Goal: Use online tool/utility: Use online tool/utility

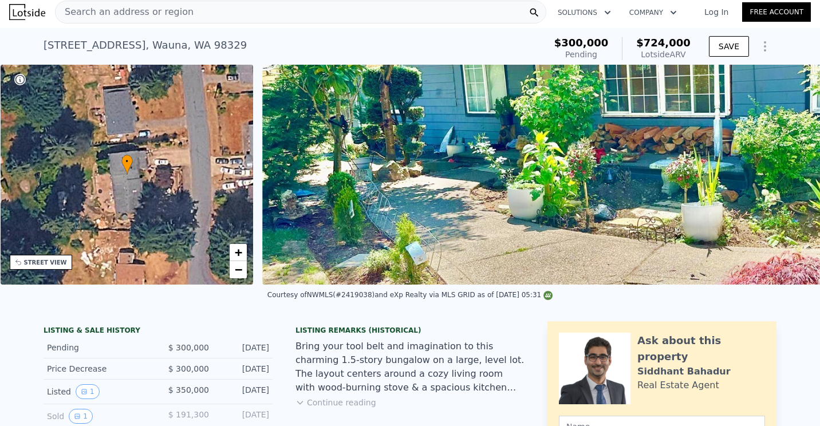
scroll to position [0, 5]
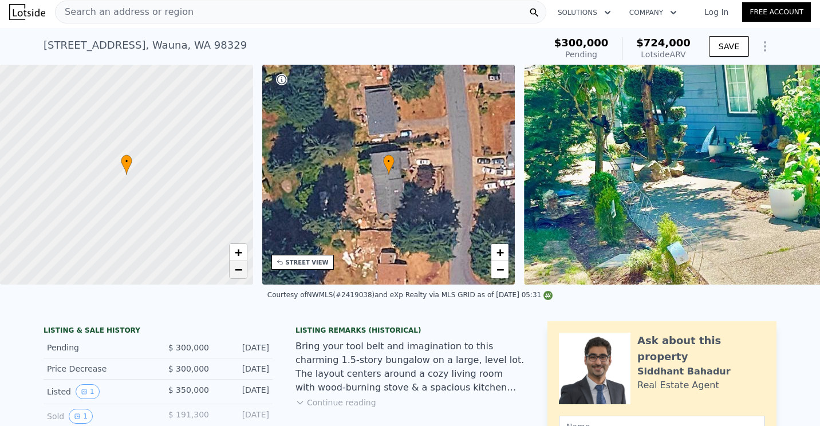
click at [239, 275] on span "−" at bounding box center [237, 269] width 7 height 14
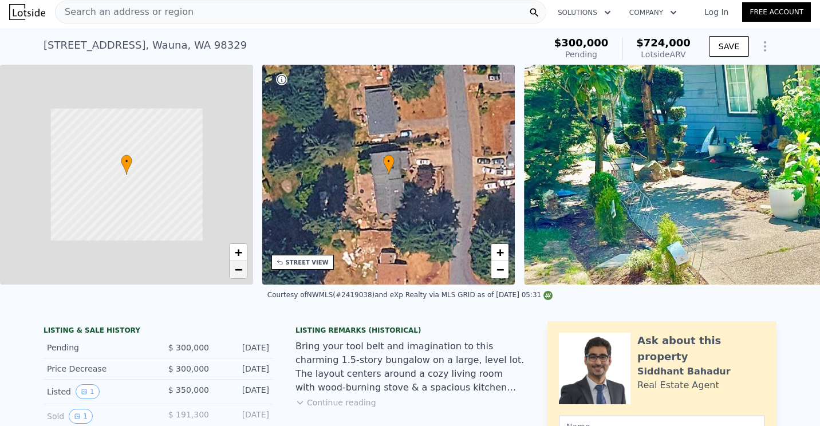
click at [239, 275] on span "−" at bounding box center [237, 269] width 7 height 14
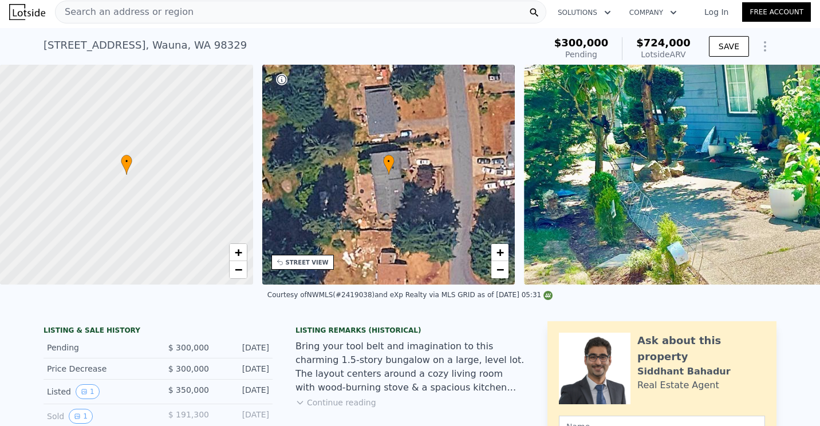
click at [160, 7] on span "Search an address or region" at bounding box center [125, 12] width 138 height 14
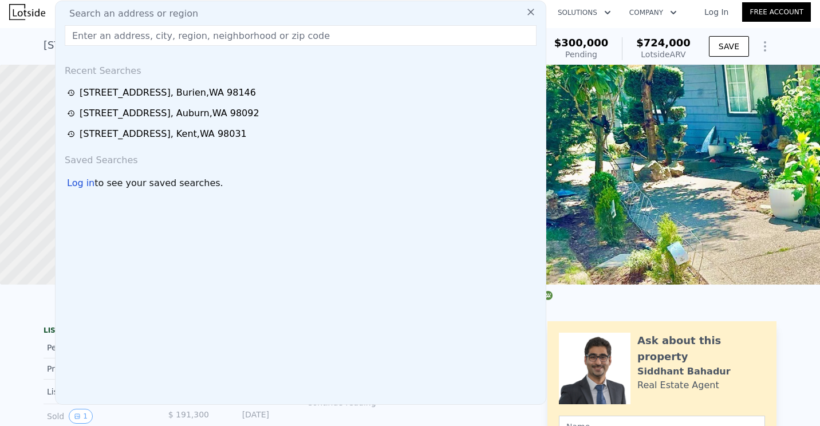
type input "25410 16TH PL S"
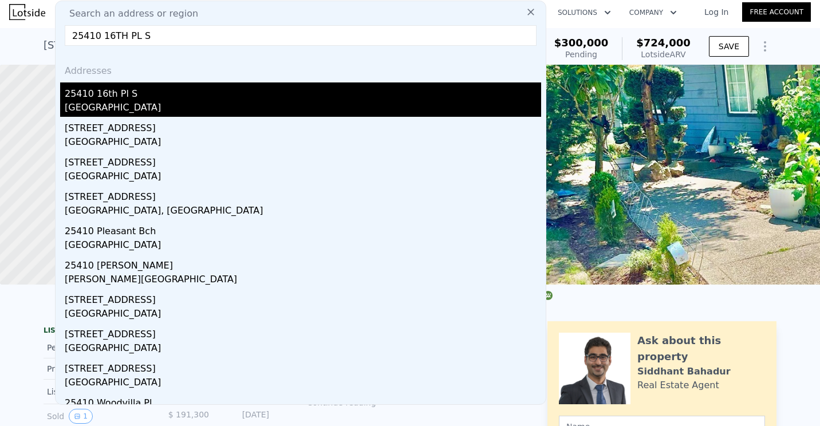
click at [111, 96] on div "25410 16th Pl S" at bounding box center [303, 91] width 477 height 18
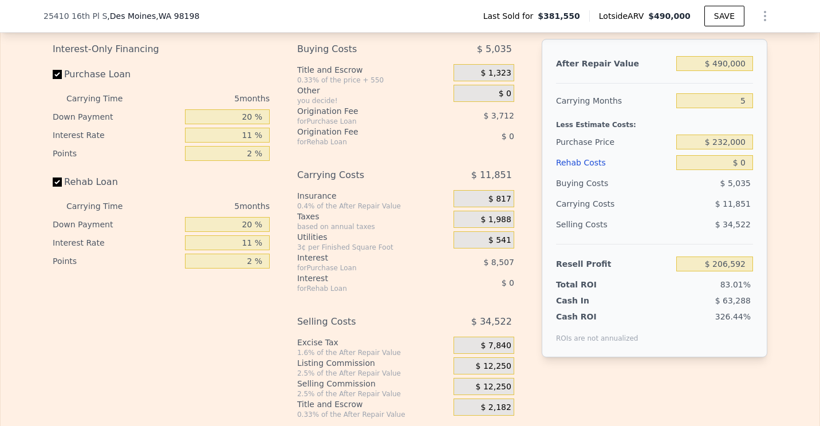
scroll to position [1776, 0]
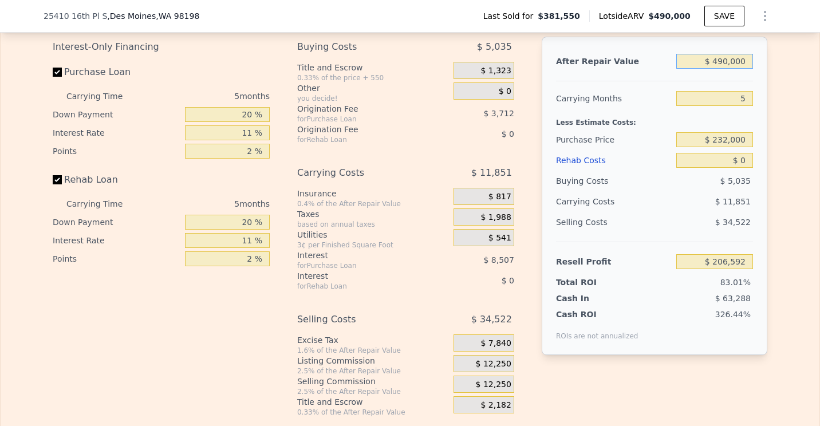
drag, startPoint x: 743, startPoint y: 79, endPoint x: 689, endPoint y: 78, distance: 53.8
click at [689, 69] on input "$ 490,000" at bounding box center [714, 61] width 77 height 15
type input "$ 5"
type input "-$ 248,614"
type input "$ 53"
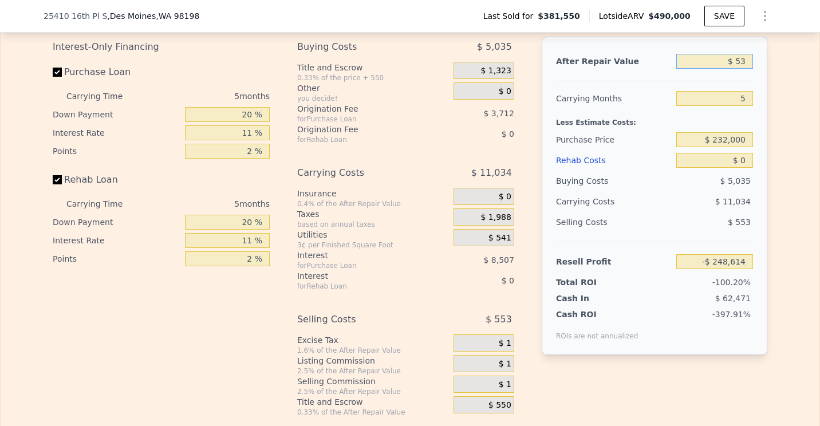
type input "-$ 248,569"
type input "$ 530"
type input "-$ 248,126"
type input "$ 5,300"
type input "-$ 243,697"
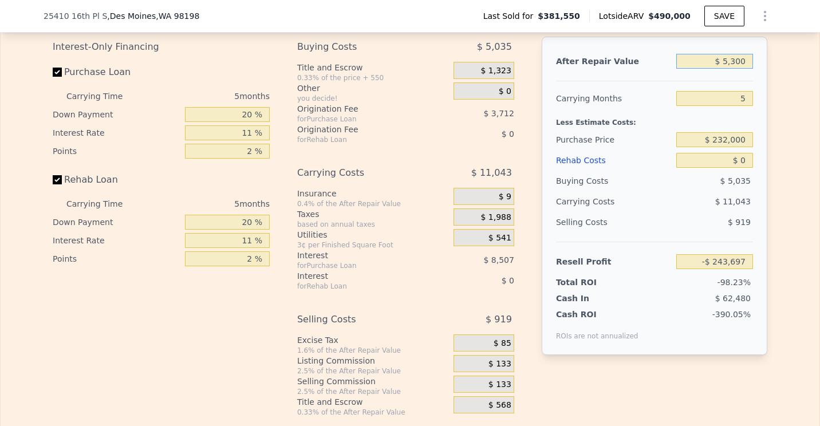
type input "$ 53,000"
type input "-$ 199,381"
type input "$ 530,000"
type input "$ 243,753"
type input "$ 530,000"
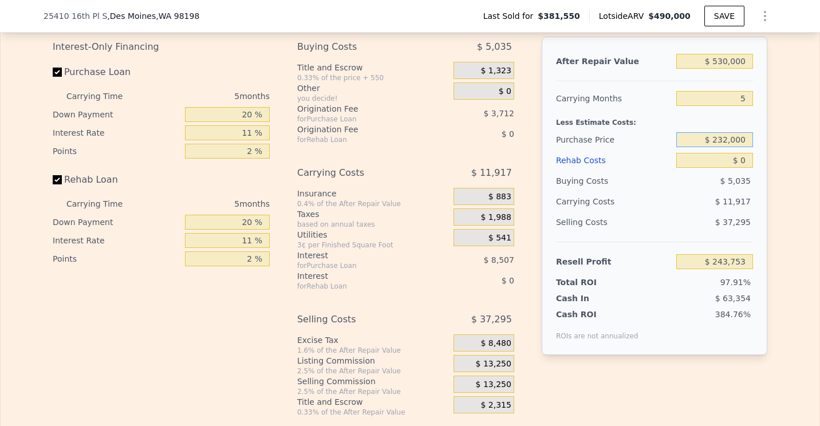
drag, startPoint x: 744, startPoint y: 159, endPoint x: 701, endPoint y: 157, distance: 43.0
click at [702, 147] on input "$ 232,000" at bounding box center [714, 139] width 77 height 15
type input "$ 350,000"
type input "$ 119,142"
click at [743, 168] on input "$ 0" at bounding box center [714, 160] width 77 height 15
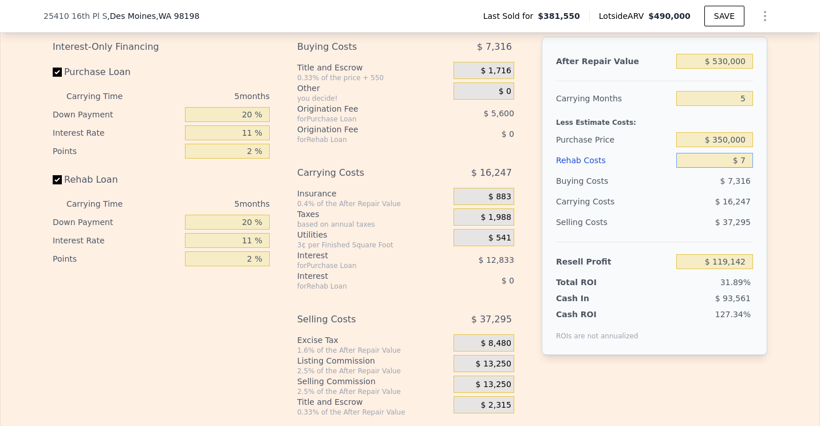
type input "$ 70"
type input "$ 119,066"
type input "$ 7,000"
type input "$ 111,775"
type input "$ 70,000"
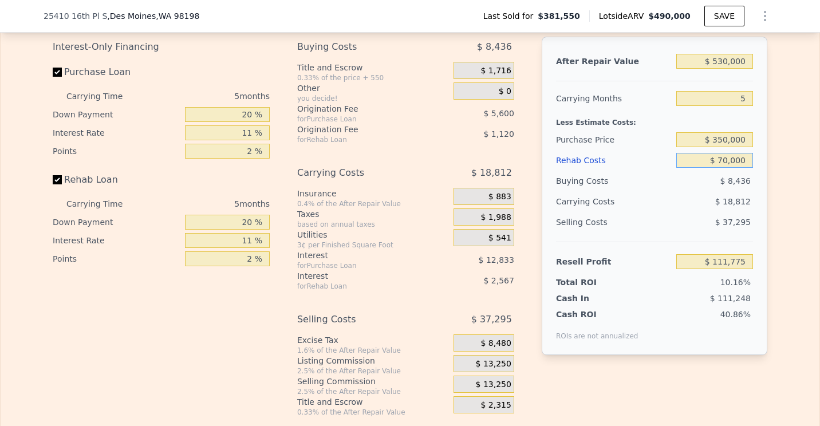
type input "$ 45,457"
type input "$ 70,000"
drag, startPoint x: 249, startPoint y: 131, endPoint x: 262, endPoint y: 132, distance: 13.2
click at [249, 122] on input "20 %" at bounding box center [227, 114] width 85 height 15
type input "2 %"
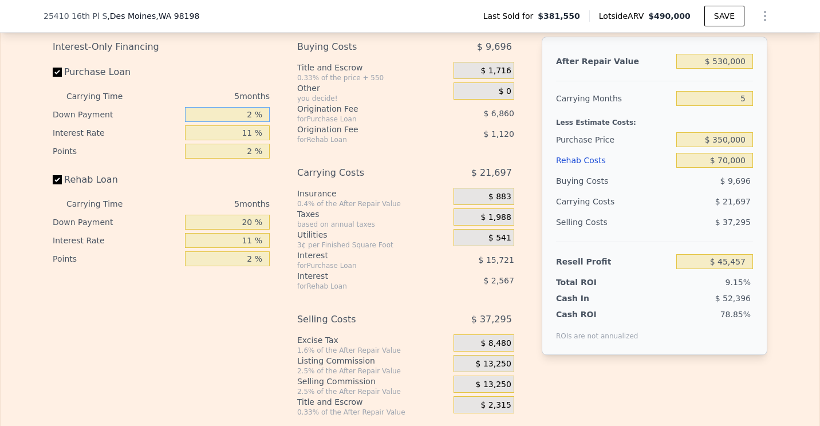
type input "$ 41,312"
type input "1 %"
type input "$ 41,082"
type input "13 %"
type input "$ 43,847"
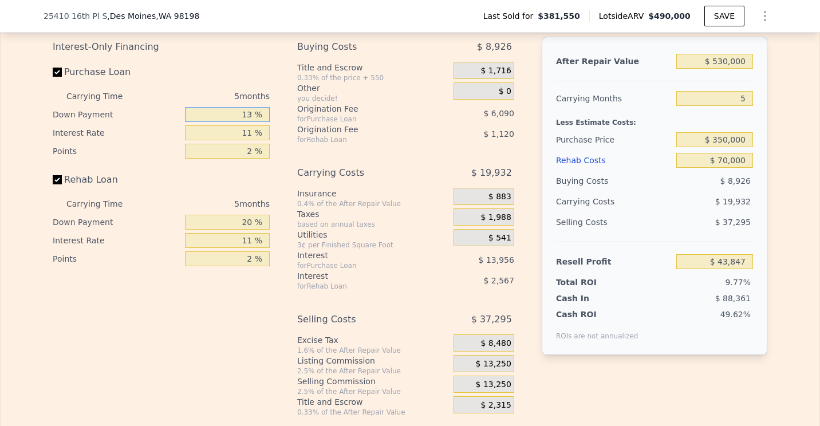
type input "13 %"
click at [251, 230] on input "20 %" at bounding box center [227, 222] width 85 height 15
type input "2 %"
type input "$ 43,015"
type input "0 %"
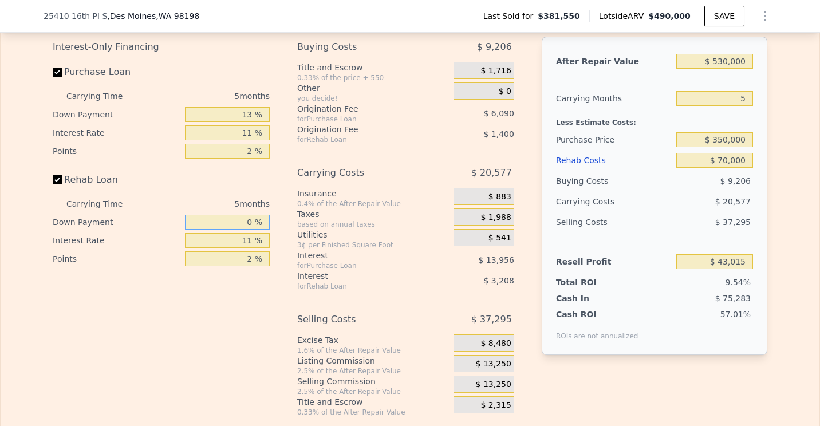
type input "$ 42,922"
type input "0 %"
click at [242, 122] on input "13 %" at bounding box center [227, 114] width 85 height 15
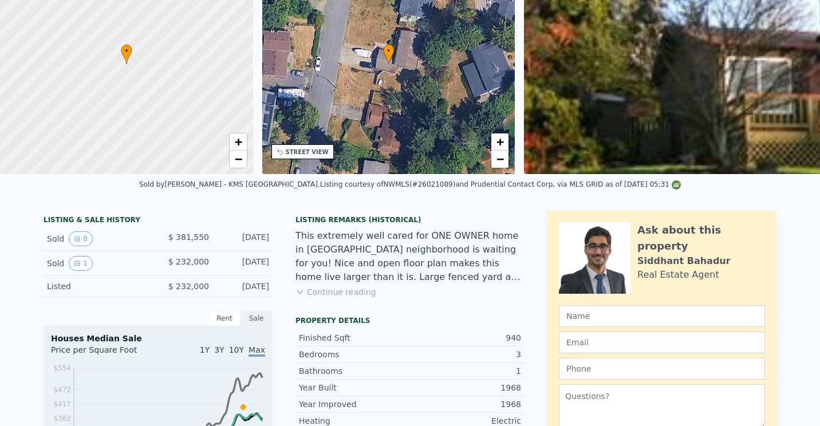
scroll to position [4, 0]
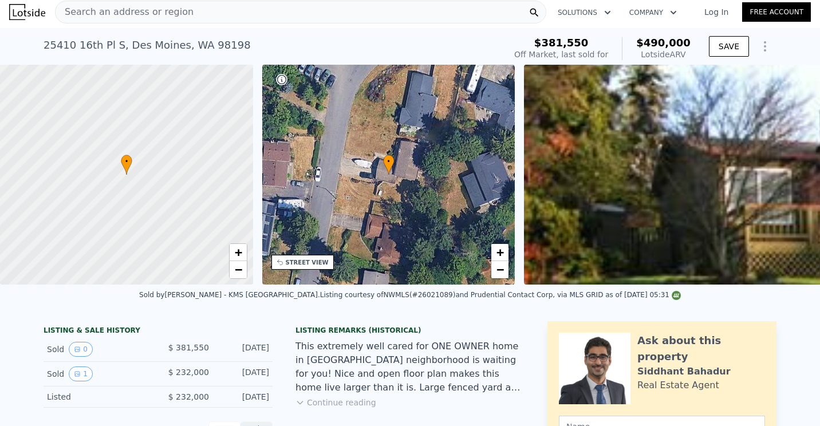
click at [162, 7] on span "Search an address or region" at bounding box center [125, 12] width 138 height 14
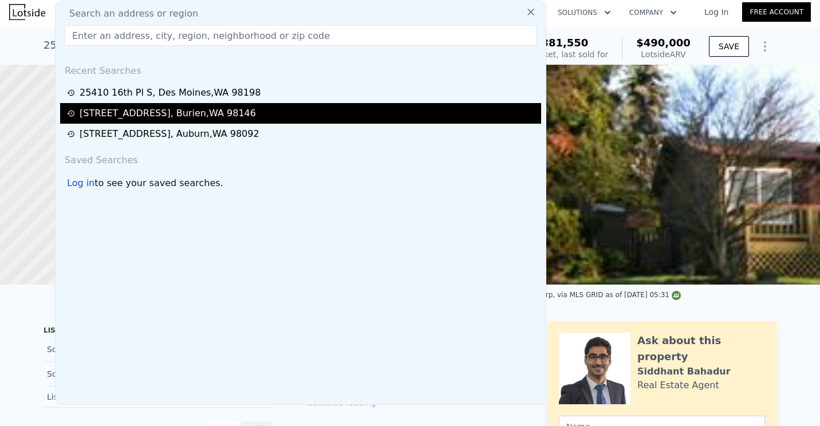
click at [131, 119] on div "[STREET_ADDRESS]" at bounding box center [168, 114] width 176 height 14
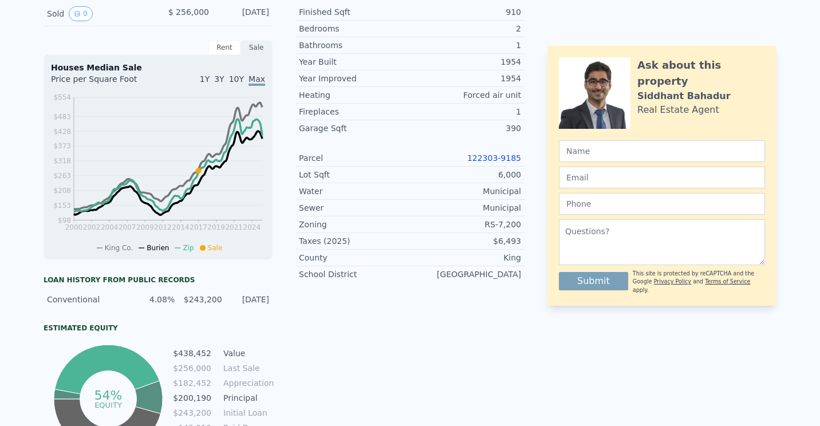
scroll to position [4, 0]
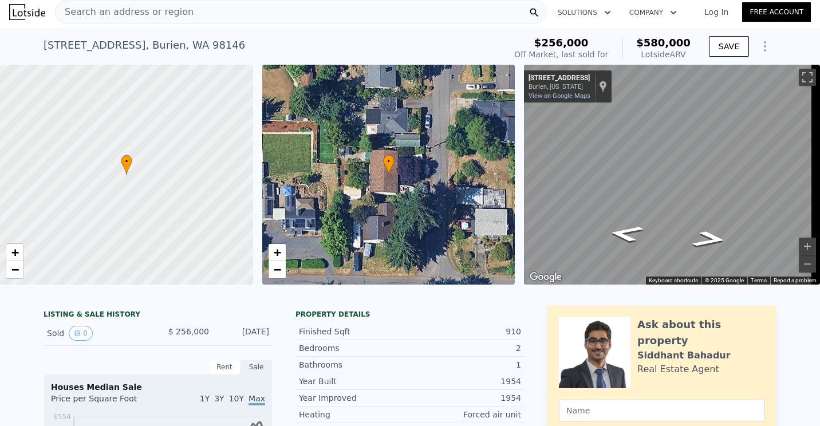
click at [175, 11] on span "Search an address or region" at bounding box center [125, 12] width 138 height 14
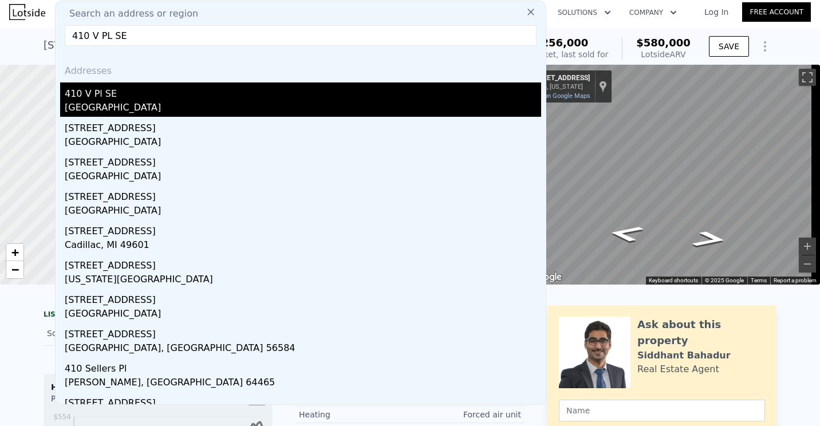
type input "410 V PL SE"
click at [104, 91] on div "410 V Pl SE" at bounding box center [303, 91] width 477 height 18
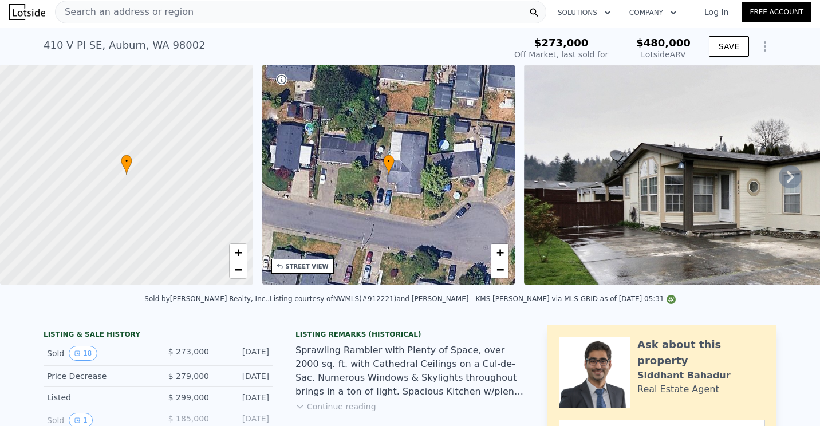
click at [785, 180] on icon at bounding box center [790, 177] width 23 height 23
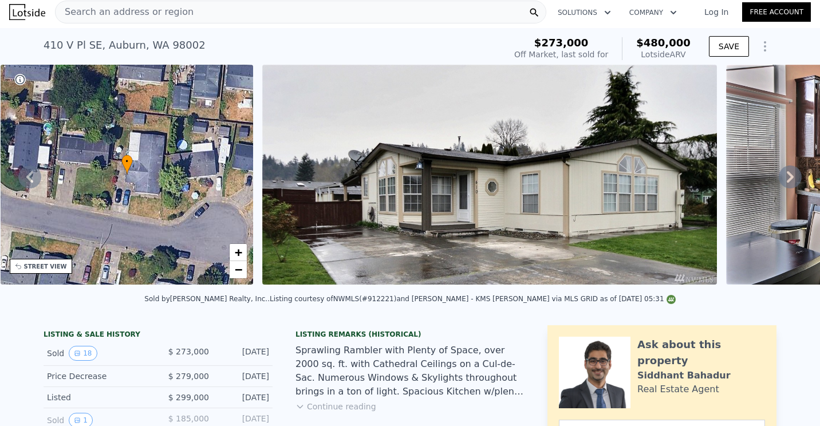
click at [785, 180] on icon at bounding box center [790, 177] width 23 height 23
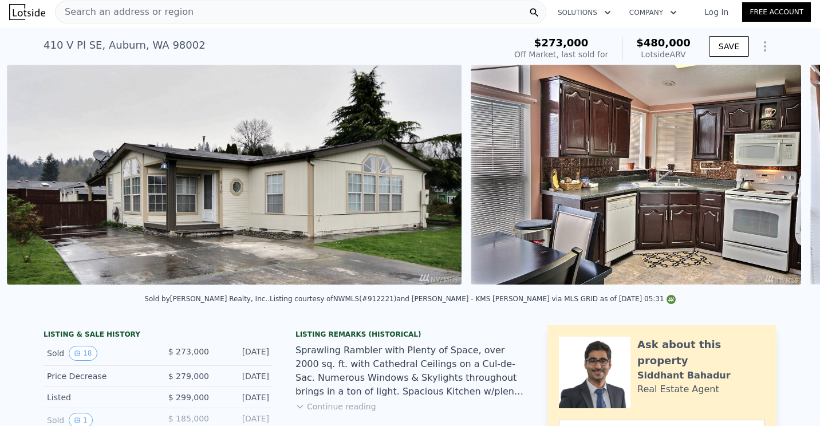
scroll to position [0, 524]
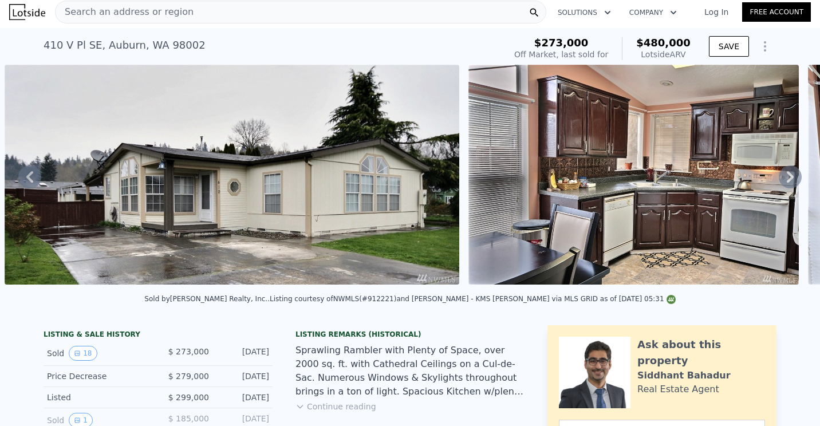
click at [785, 180] on icon at bounding box center [790, 177] width 23 height 23
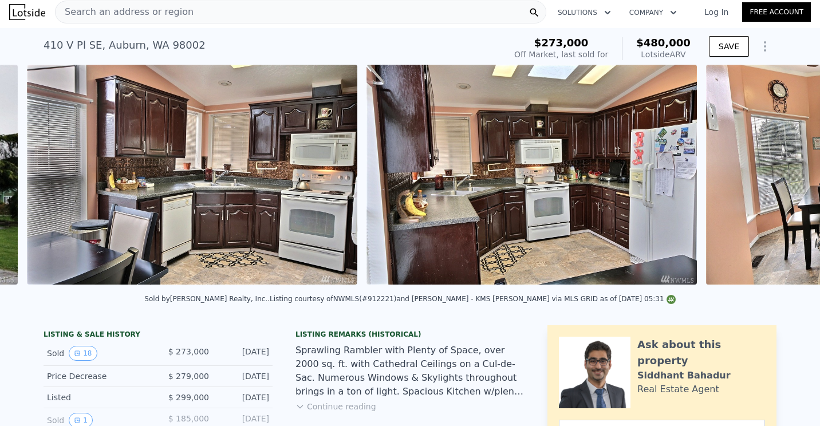
scroll to position [0, 988]
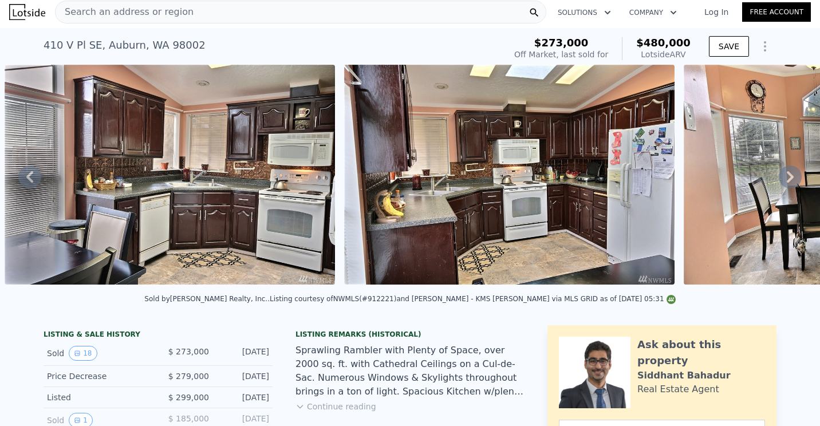
click at [785, 180] on icon at bounding box center [790, 177] width 23 height 23
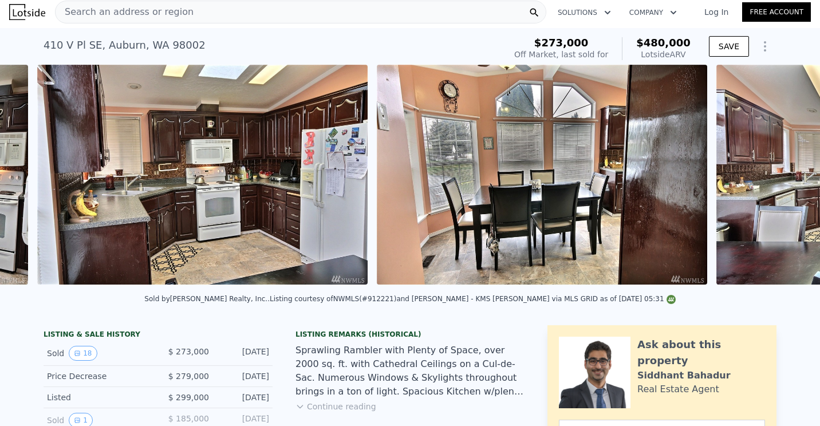
scroll to position [0, 1328]
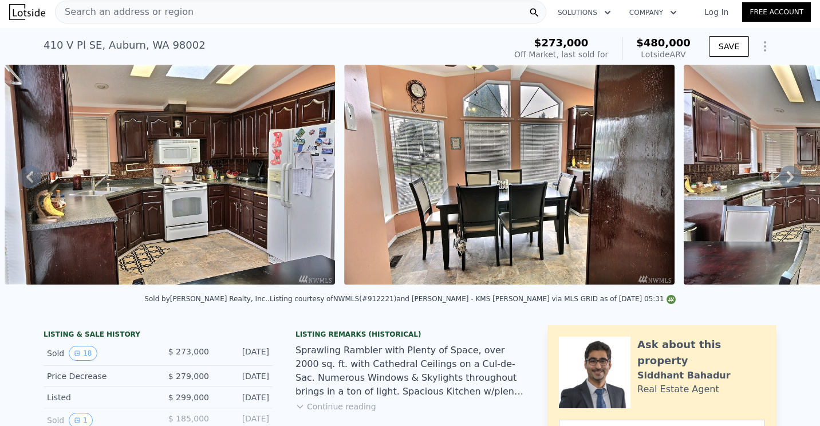
click at [785, 180] on icon at bounding box center [790, 177] width 23 height 23
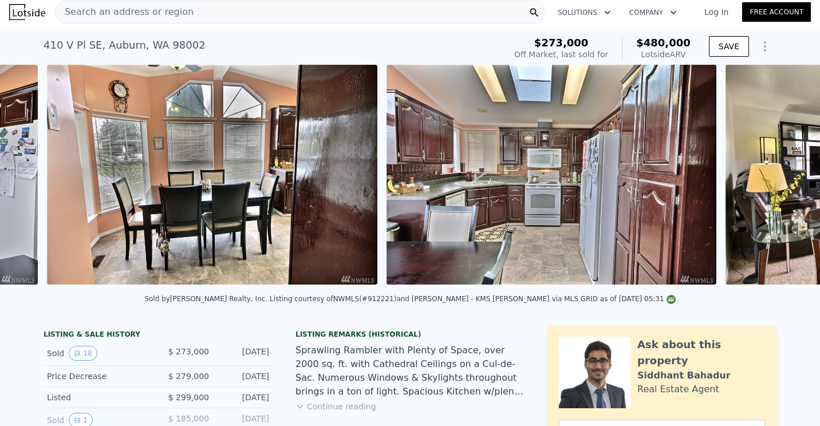
scroll to position [0, 1667]
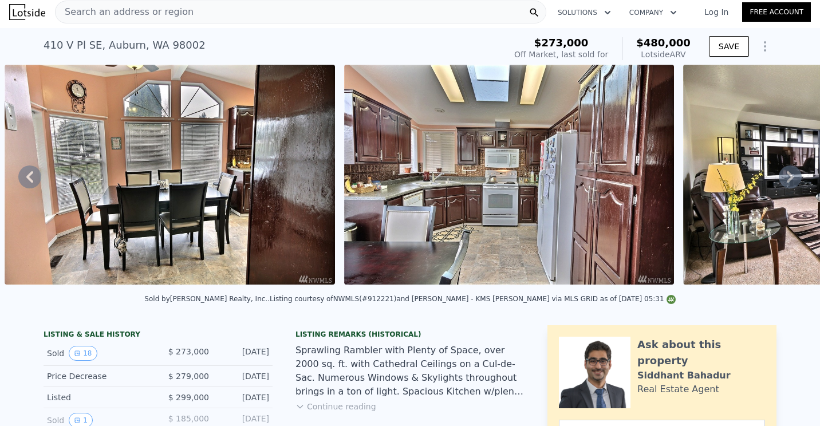
click at [781, 182] on icon at bounding box center [790, 177] width 23 height 23
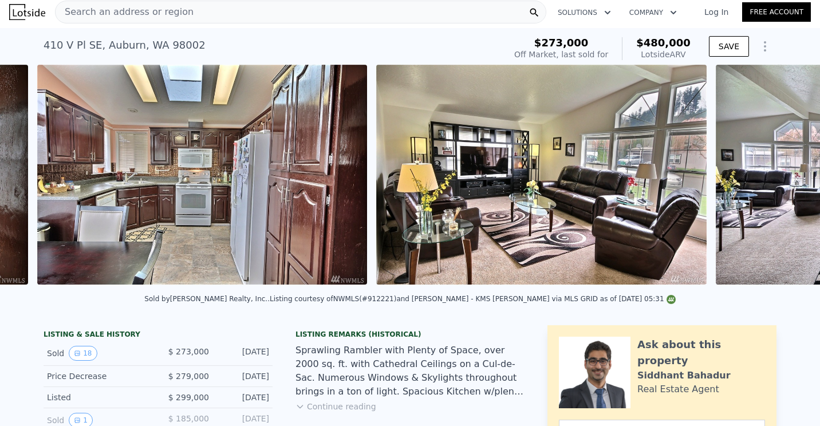
scroll to position [0, 2006]
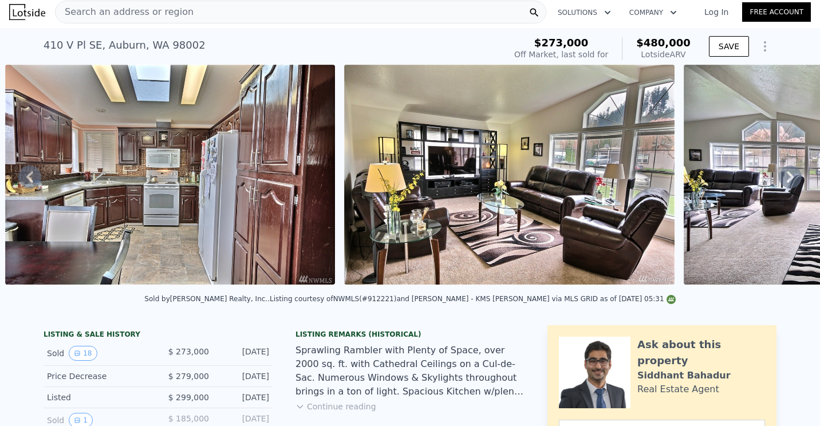
click at [781, 182] on icon at bounding box center [790, 177] width 23 height 23
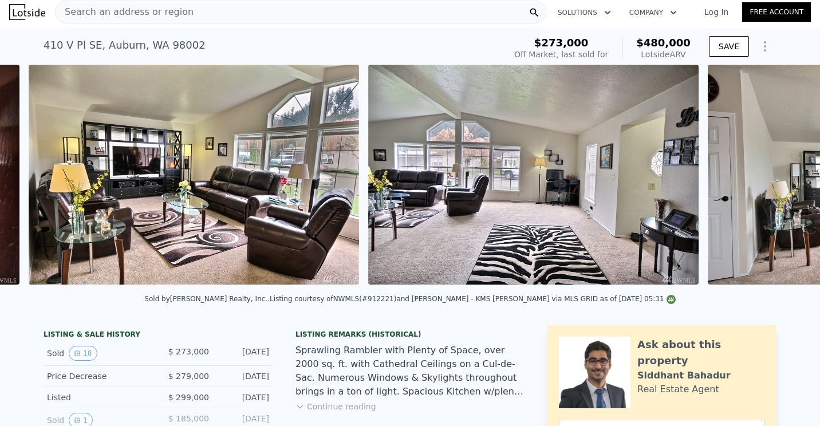
scroll to position [0, 2346]
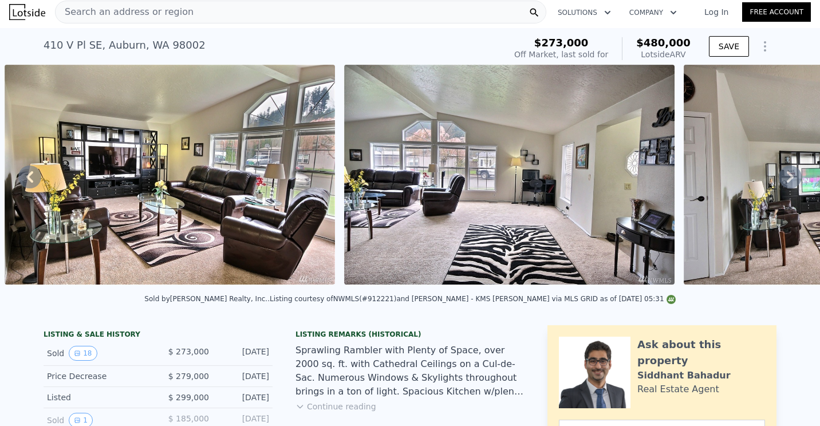
click at [781, 182] on icon at bounding box center [790, 177] width 23 height 23
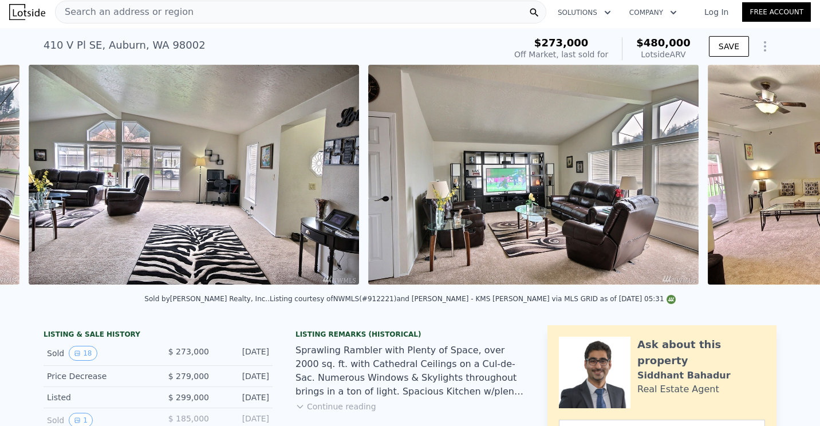
scroll to position [0, 2686]
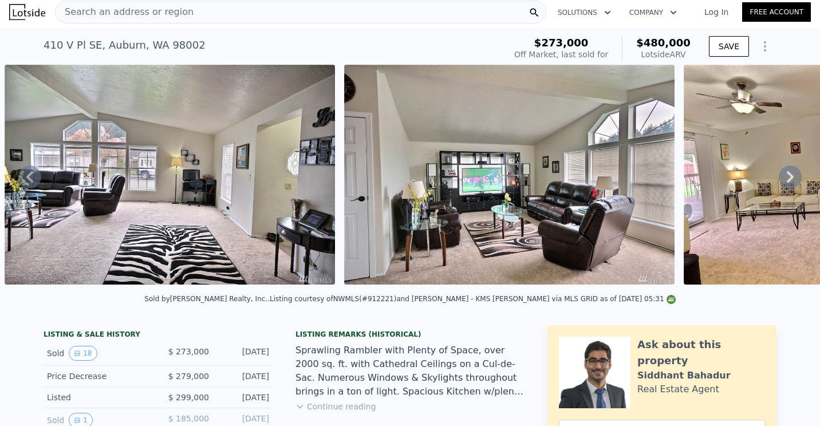
click at [781, 182] on icon at bounding box center [790, 177] width 23 height 23
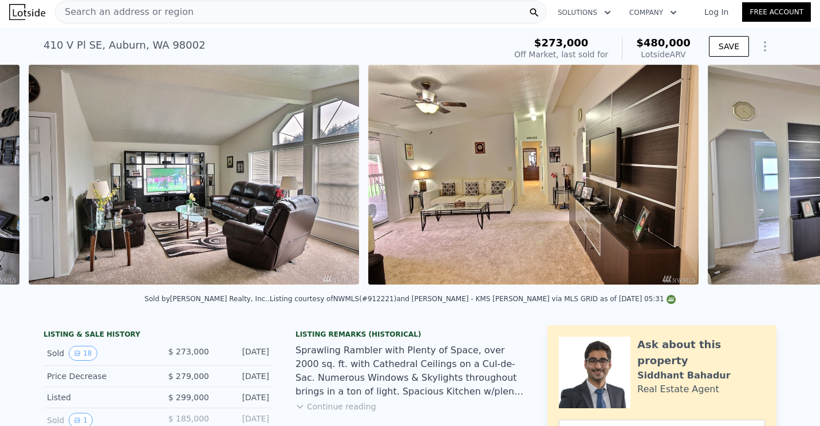
scroll to position [0, 3025]
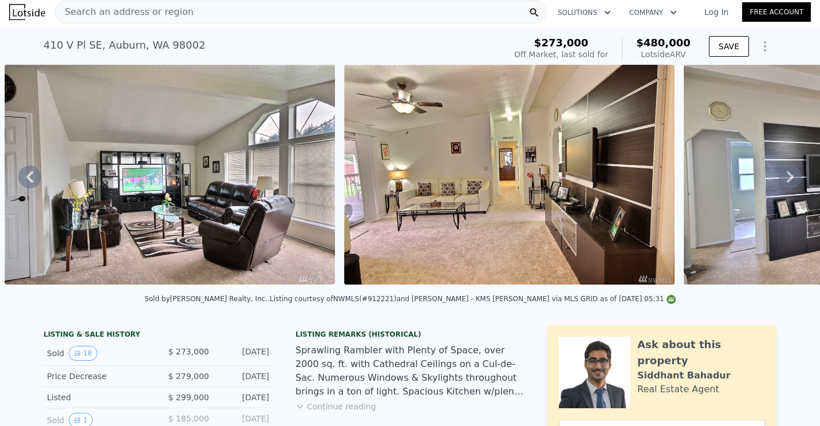
click at [781, 182] on icon at bounding box center [790, 177] width 23 height 23
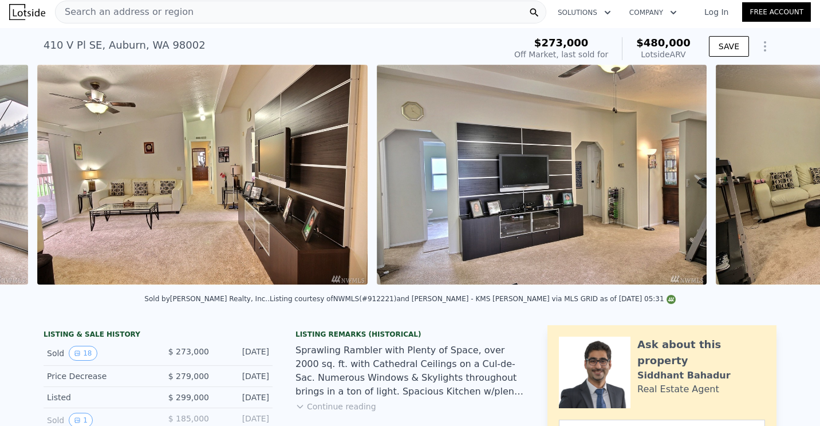
scroll to position [0, 3365]
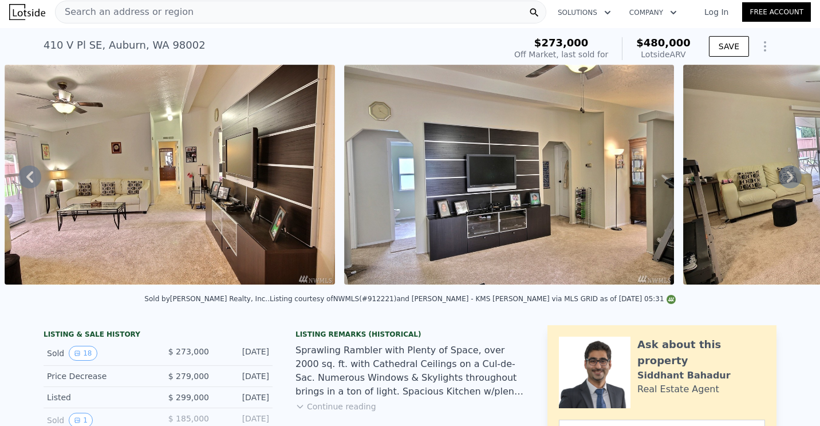
click at [781, 182] on icon at bounding box center [790, 177] width 23 height 23
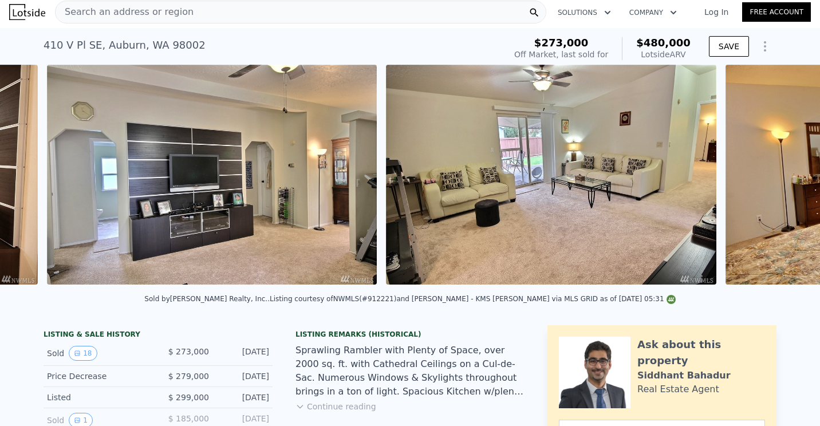
scroll to position [0, 3704]
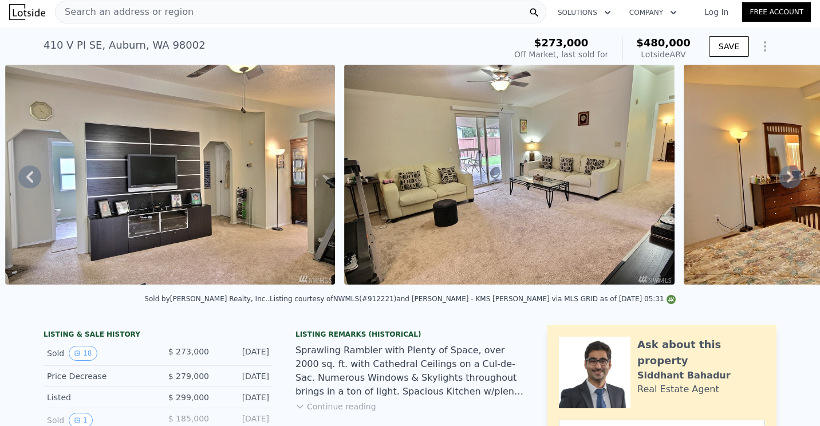
click at [781, 182] on icon at bounding box center [790, 177] width 23 height 23
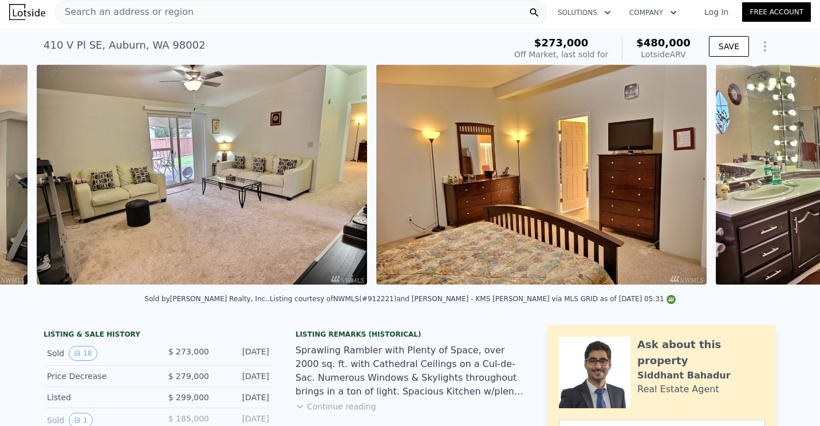
scroll to position [0, 4044]
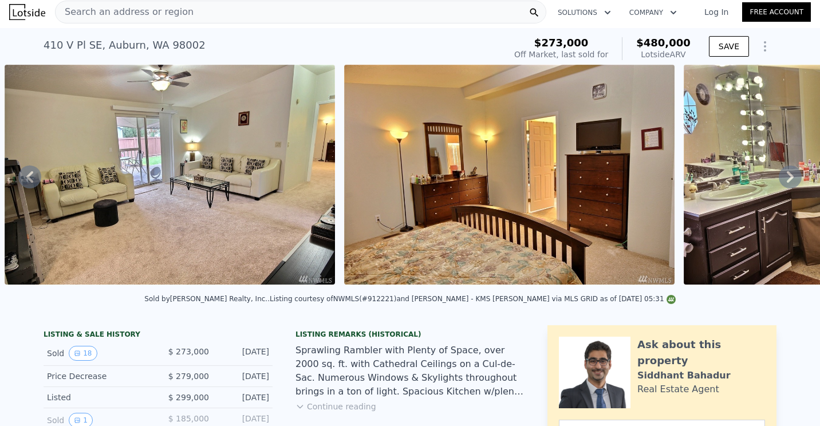
click at [781, 182] on icon at bounding box center [790, 177] width 23 height 23
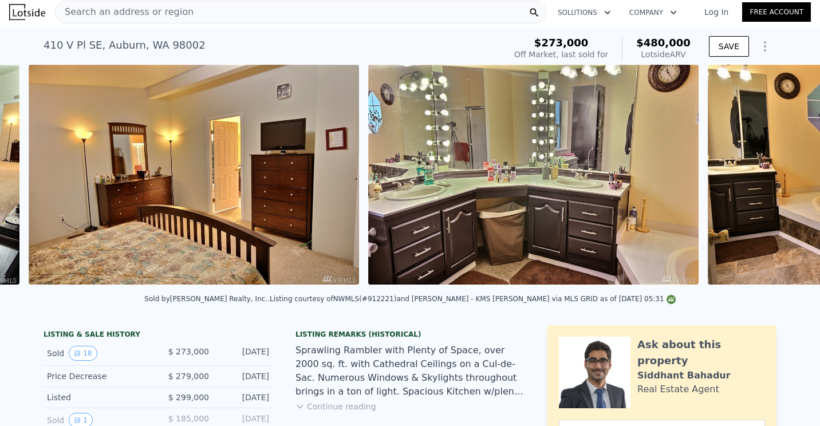
scroll to position [0, 4384]
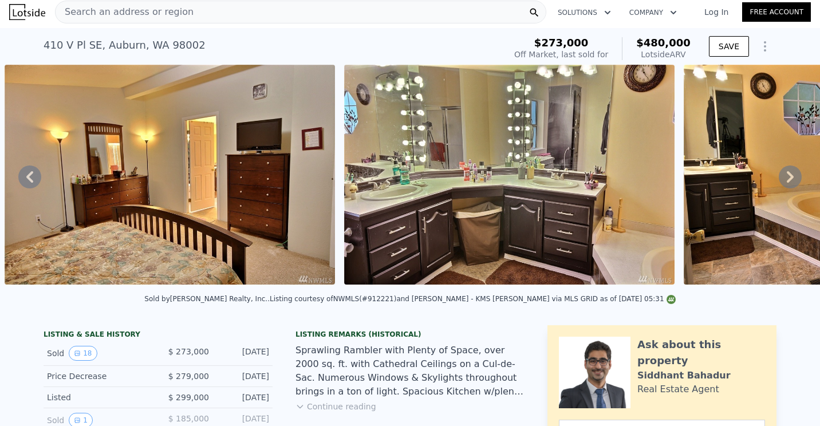
click at [787, 183] on icon at bounding box center [790, 176] width 7 height 11
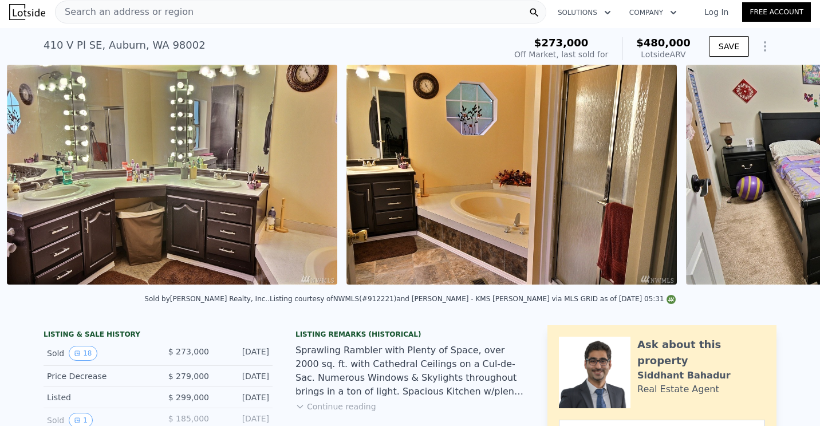
scroll to position [0, 4723]
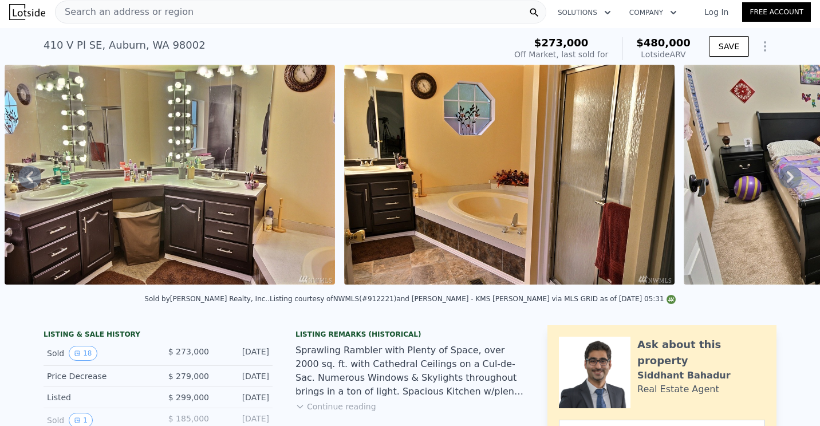
click at [780, 182] on icon at bounding box center [790, 177] width 23 height 23
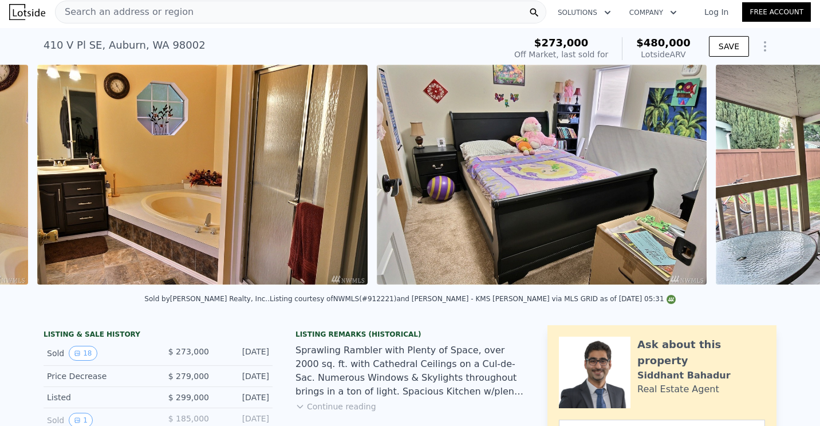
scroll to position [0, 5063]
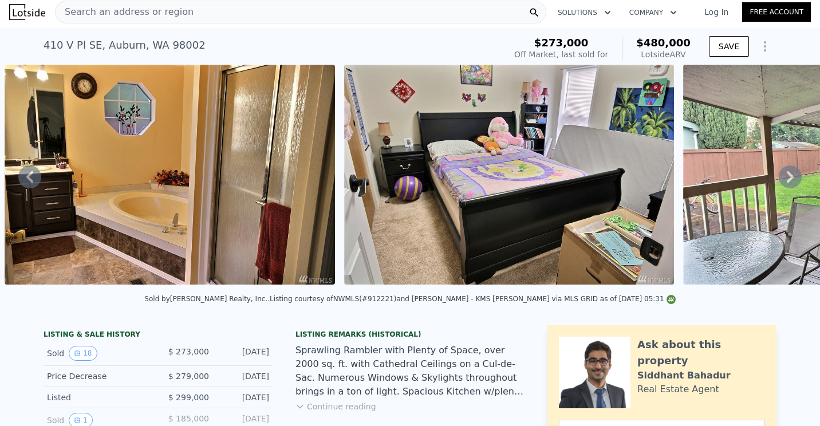
click at [780, 182] on icon at bounding box center [790, 177] width 23 height 23
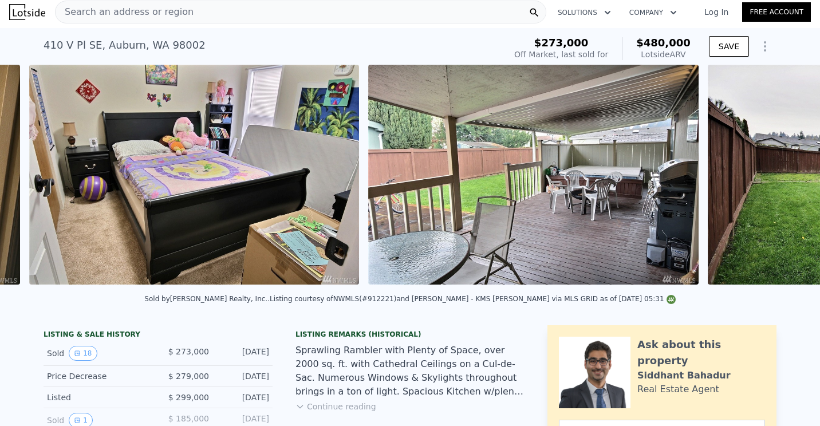
scroll to position [0, 5402]
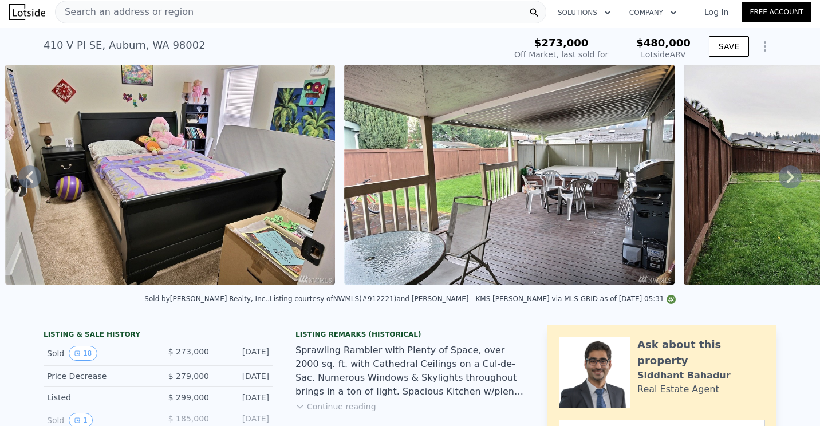
click at [780, 182] on icon at bounding box center [790, 177] width 23 height 23
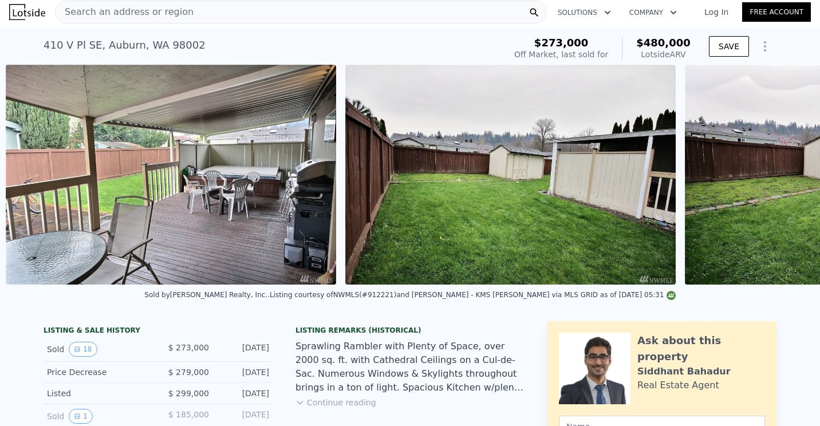
scroll to position [0, 5742]
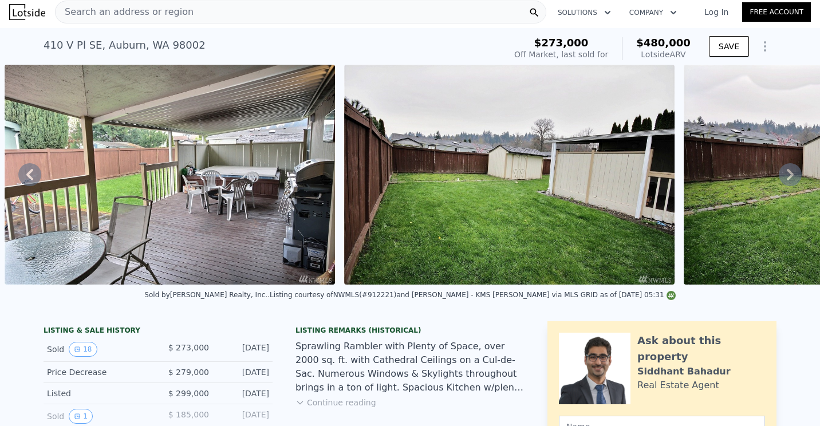
click at [787, 180] on icon at bounding box center [790, 174] width 7 height 11
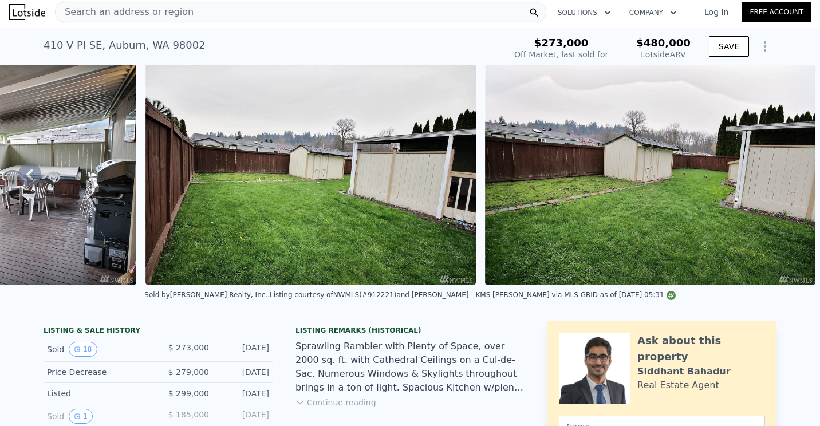
scroll to position [0, 0]
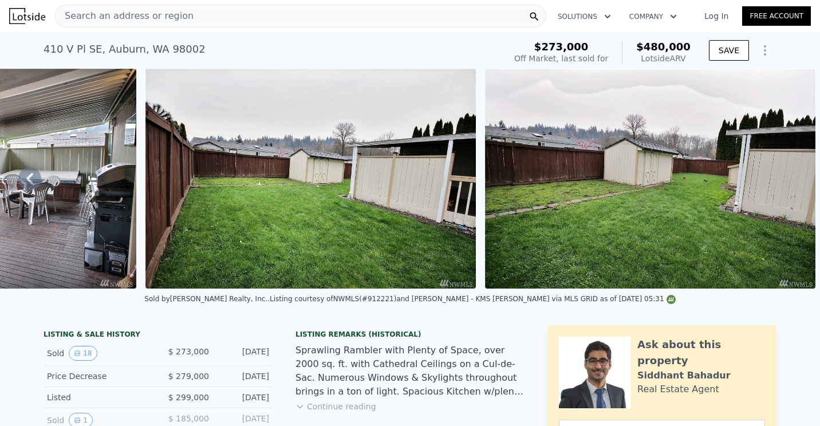
click at [180, 13] on div "Search an address or region" at bounding box center [300, 16] width 491 height 23
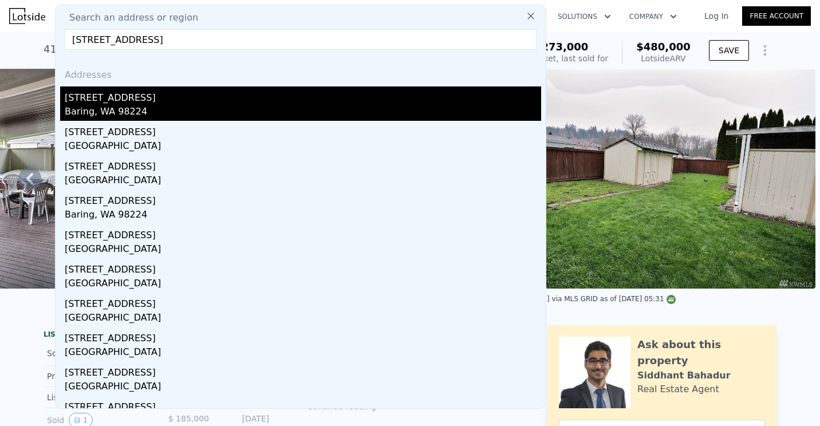
type input "[STREET_ADDRESS]"
click at [160, 102] on div "[STREET_ADDRESS]" at bounding box center [303, 95] width 477 height 18
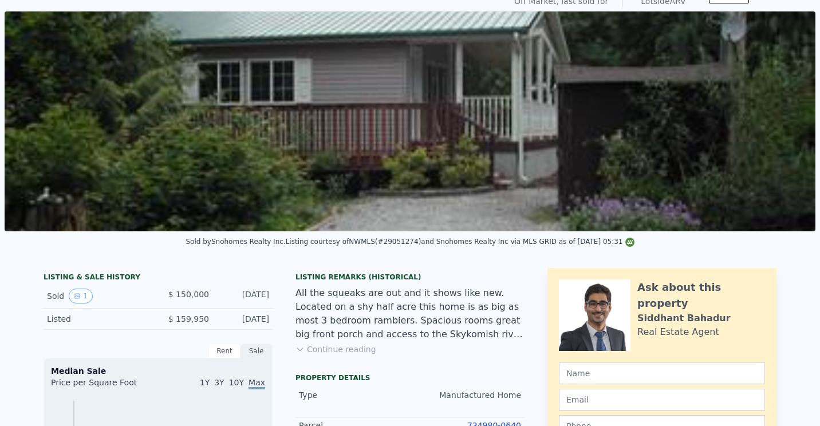
scroll to position [4, 0]
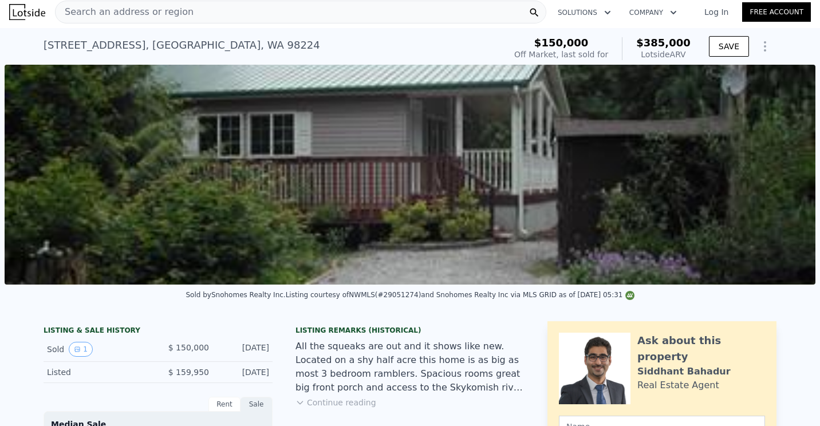
click at [241, 13] on div "Search an address or region" at bounding box center [300, 12] width 491 height 23
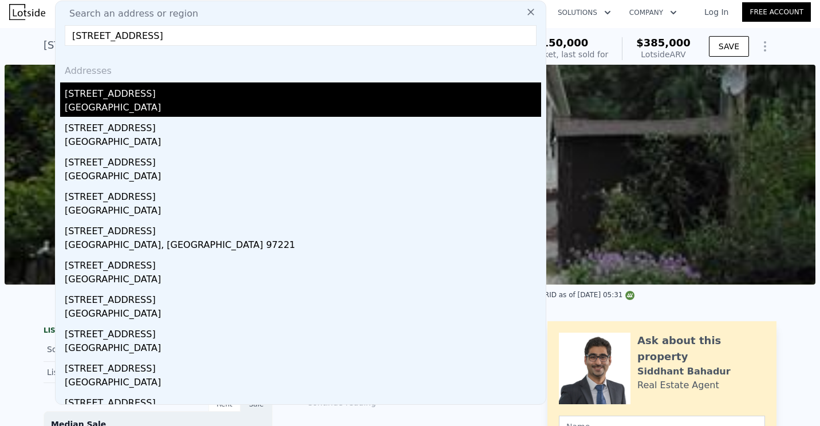
type input "[STREET_ADDRESS]"
click at [180, 97] on div "[STREET_ADDRESS]" at bounding box center [303, 91] width 477 height 18
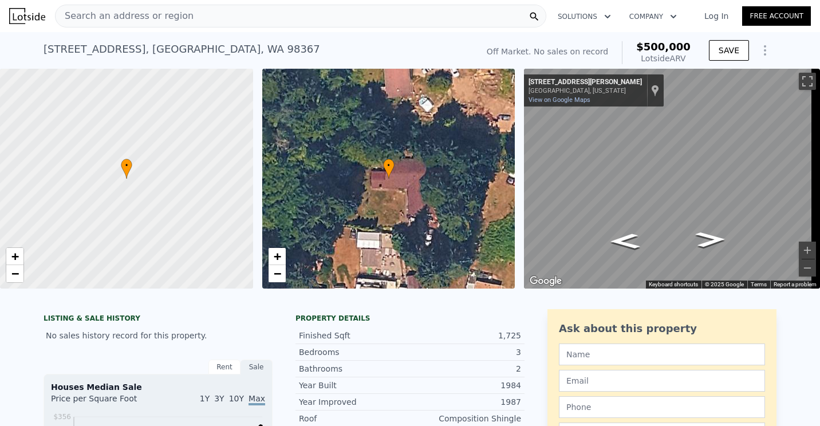
click at [208, 13] on div "Search an address or region" at bounding box center [300, 16] width 491 height 23
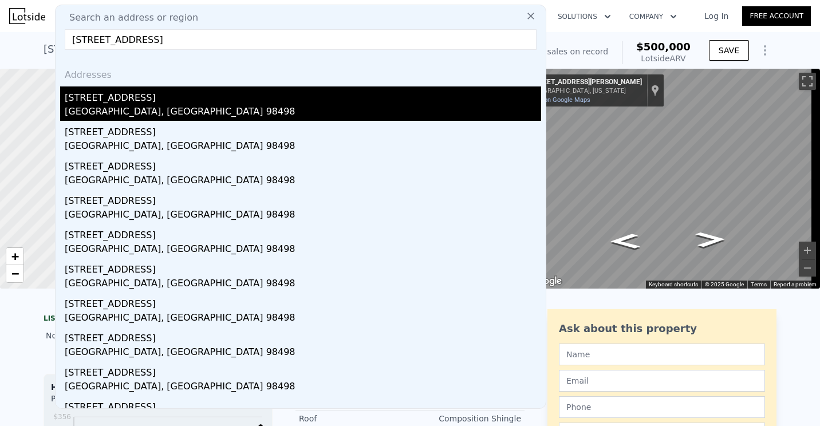
type input "[STREET_ADDRESS]"
click at [128, 109] on div "[GEOGRAPHIC_DATA], [GEOGRAPHIC_DATA] 98498" at bounding box center [303, 113] width 477 height 16
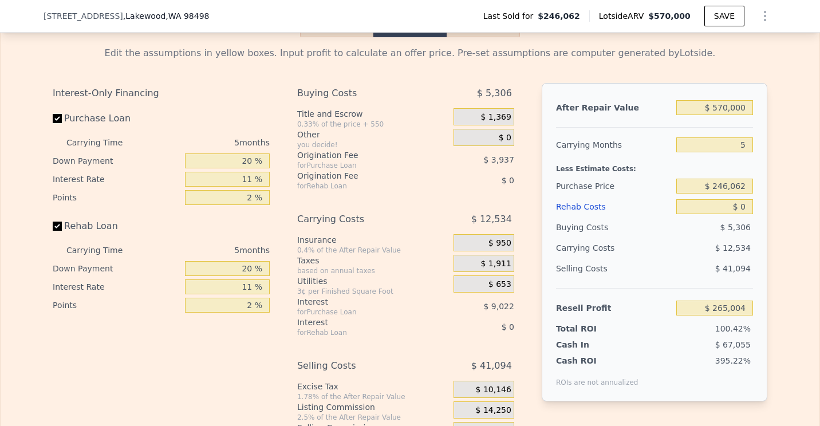
scroll to position [1657, 0]
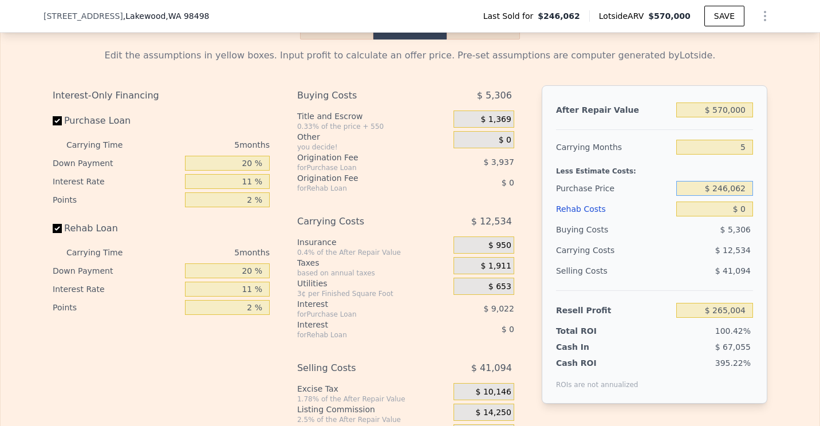
click at [727, 196] on input "$ 246,062" at bounding box center [714, 188] width 77 height 15
type input "$ 2"
type input "$ 340,000"
click at [741, 217] on input "$ 0" at bounding box center [714, 209] width 77 height 15
type input "$ 165,805"
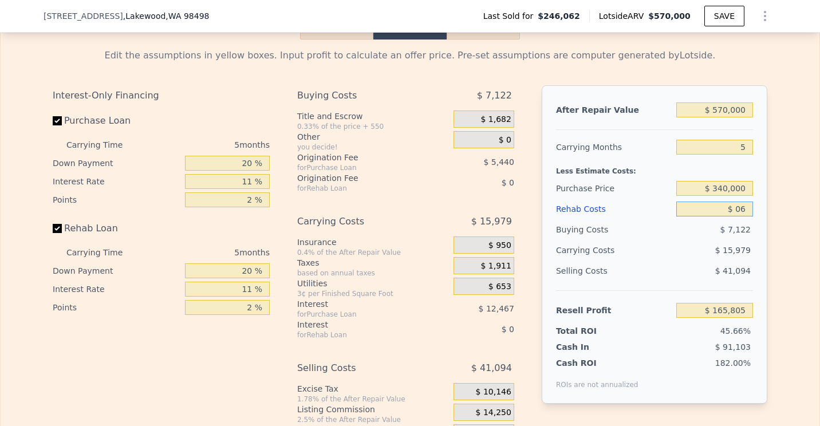
type input "$ 060"
type input "$ 165,744"
type input "$ 0600"
type input "$ 165,175"
type input "$ 060,000"
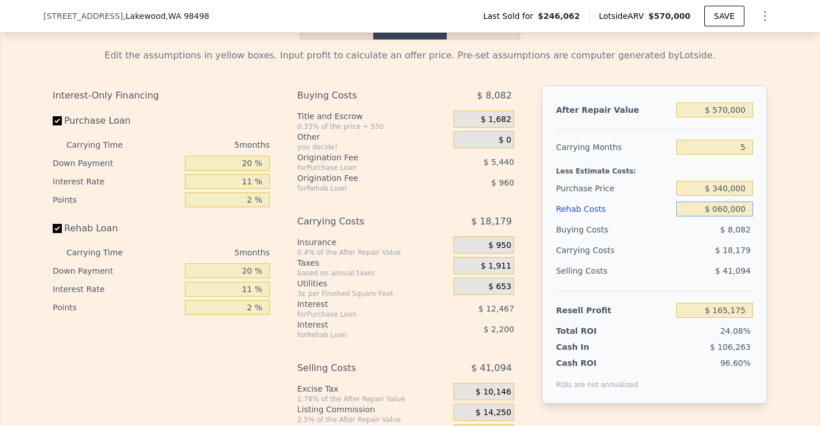
type input "$ 102,645"
click at [719, 217] on input "$ 060,000" at bounding box center [714, 209] width 77 height 15
type input "$ 60,000"
click at [723, 117] on input "$ 570,000" at bounding box center [714, 110] width 77 height 15
type input "$ 530,000"
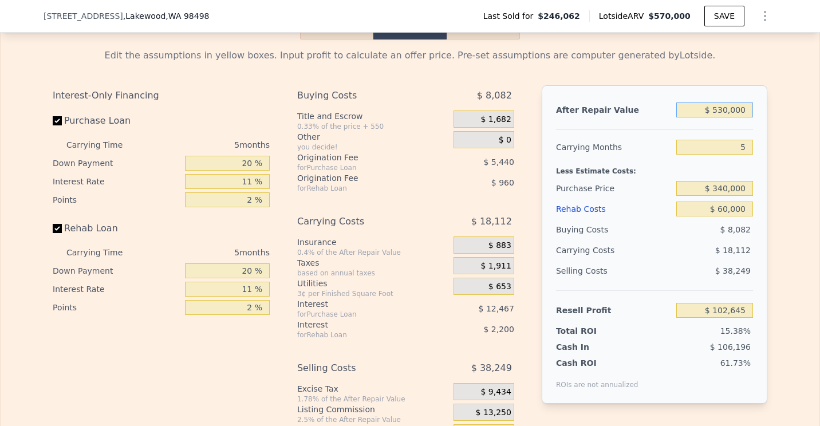
type input "$ 65,557"
type input "$ 530,000"
click at [248, 171] on input "20 %" at bounding box center [227, 163] width 85 height 15
type input "2 %"
type input "$ 61,528"
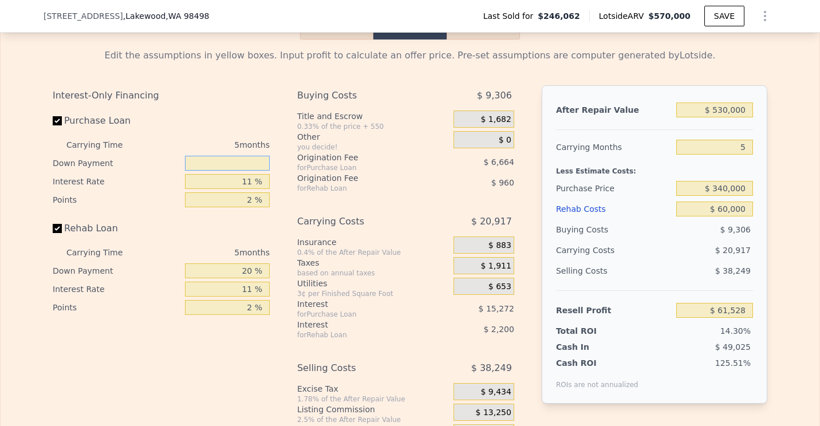
type input "1 %"
type input "$ 61,300"
type input "14 %"
type input "$ 64,214"
type input "1 %"
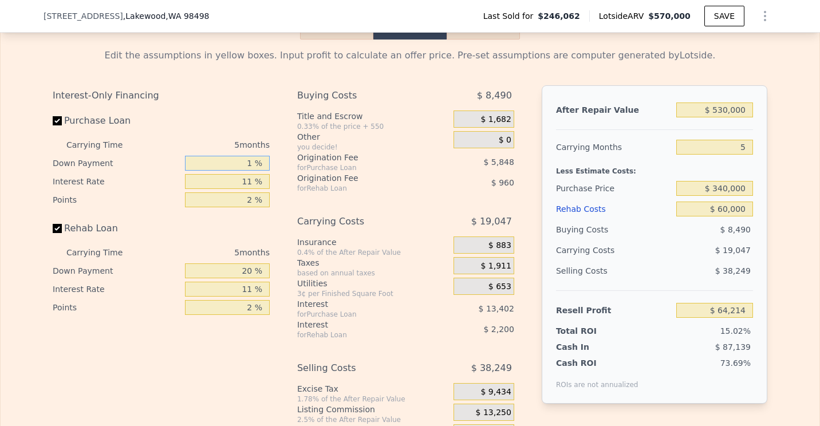
type input "$ 61,300"
type input "14 %"
type input "$ 64,214"
type input "13 %"
type input "$ 63,986"
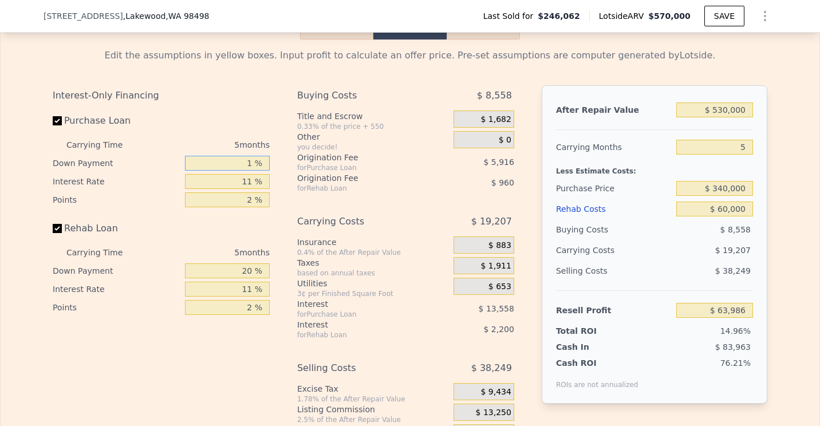
type input "15 %"
type input "$ 64,437"
type input "1 %"
type input "$ 61,300"
type input "2 %"
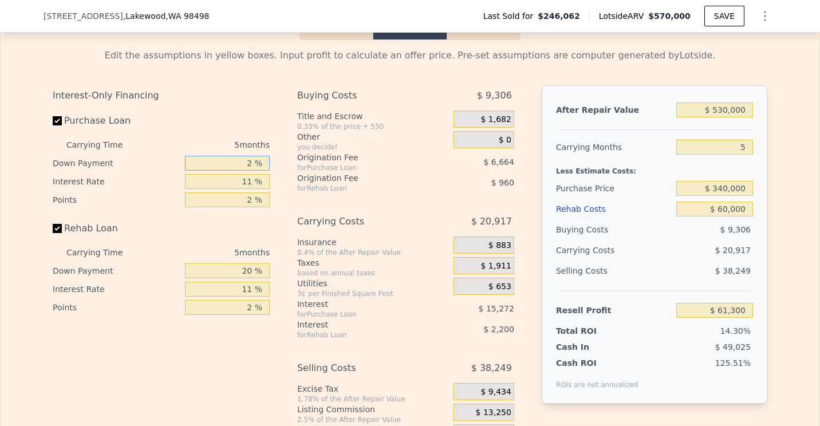
type input "$ 61,528"
type input "20 %"
type input "$ 65,557"
type input "2 %"
type input "$ 61,528"
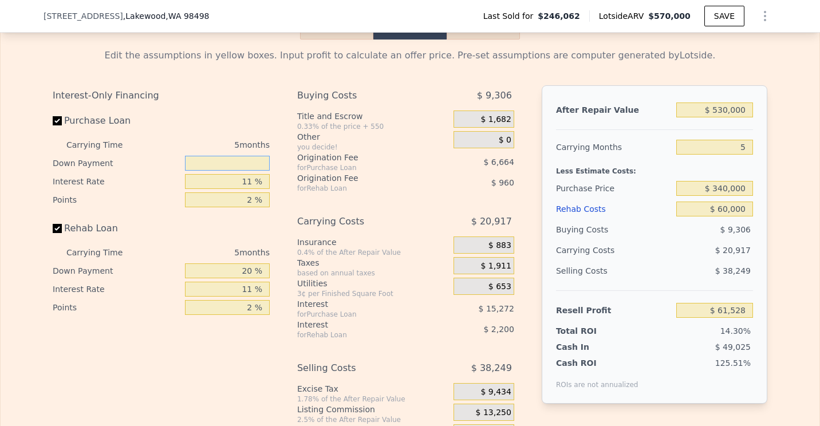
type input "1 %"
type input "$ 61,300"
type input "15 %"
type input "$ 64,437"
type input "$ 570,000"
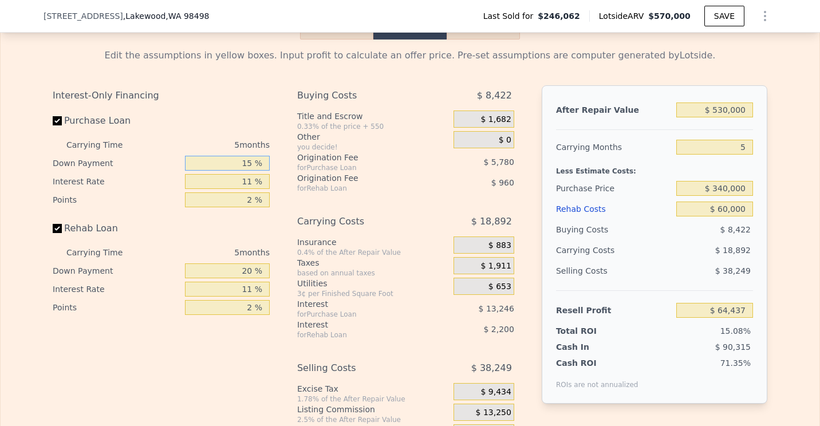
type input "$ 0"
type input "$ 265,004"
click at [718, 217] on input "$ 0" at bounding box center [714, 209] width 77 height 15
type input "$ 60"
type input "$ 264,943"
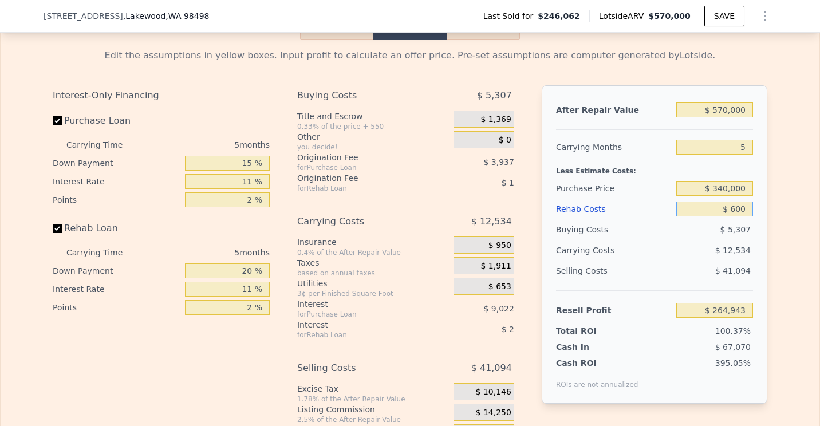
type input "$ 6,000"
type input "$ 258,688"
type input "$ 60,000"
type input "$ 201,844"
type input "$ 60,000"
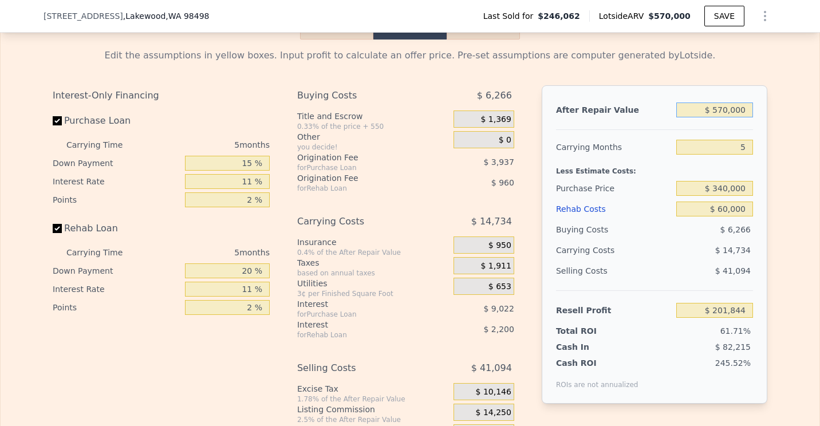
click at [720, 117] on input "$ 570,000" at bounding box center [714, 110] width 77 height 15
type input "$ 50,000"
type input "-$ 280,302"
type input "$ 530,000"
type input "$ 164,756"
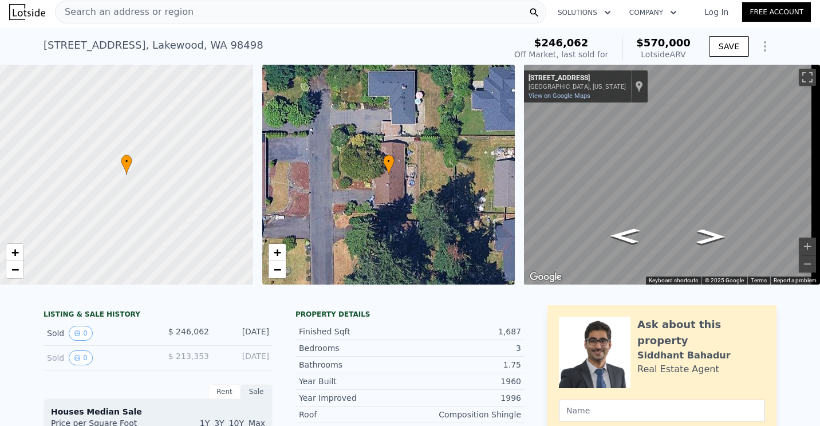
scroll to position [0, 0]
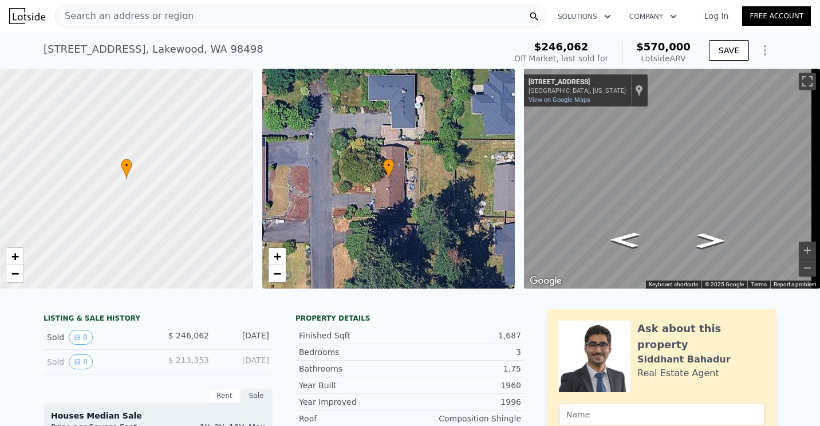
type input "$ 570,000"
type input "$ 0"
type input "$ 265,004"
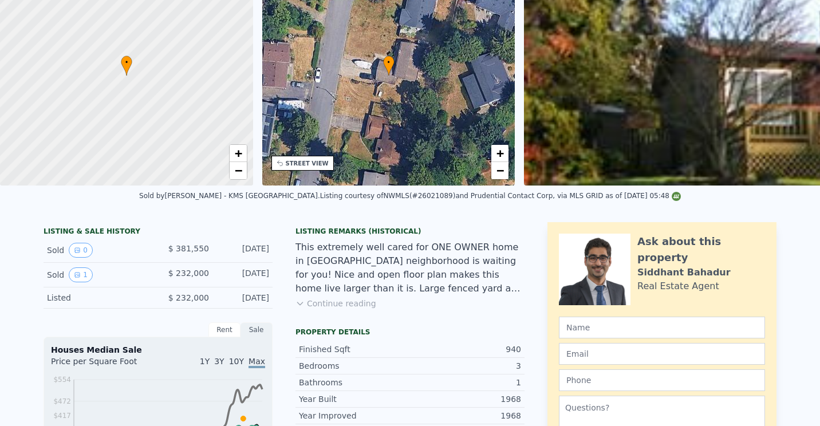
scroll to position [4, 0]
